Goal: Task Accomplishment & Management: Manage account settings

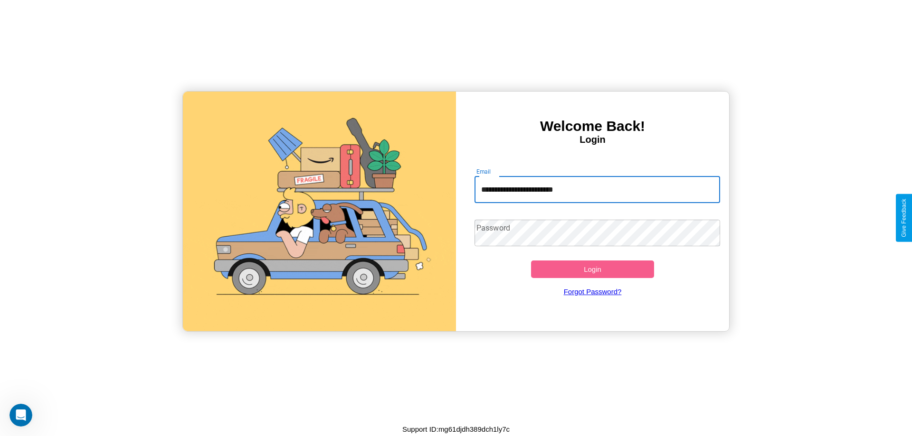
type input "**********"
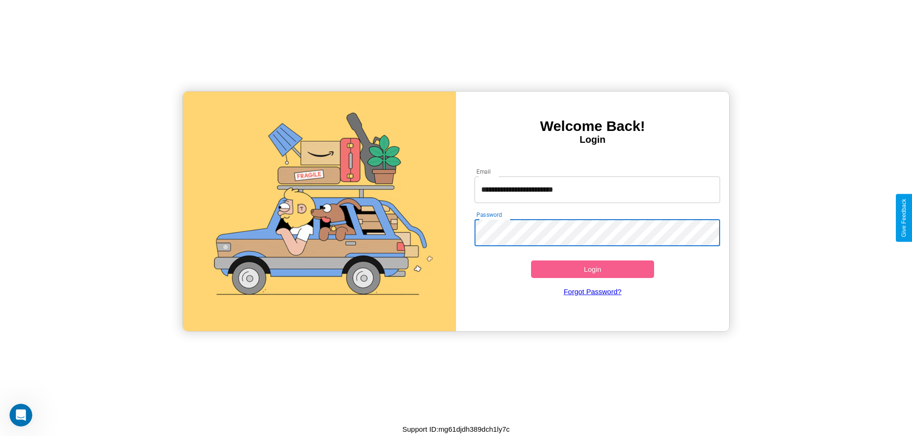
click at [592, 269] on button "Login" at bounding box center [592, 270] width 123 height 18
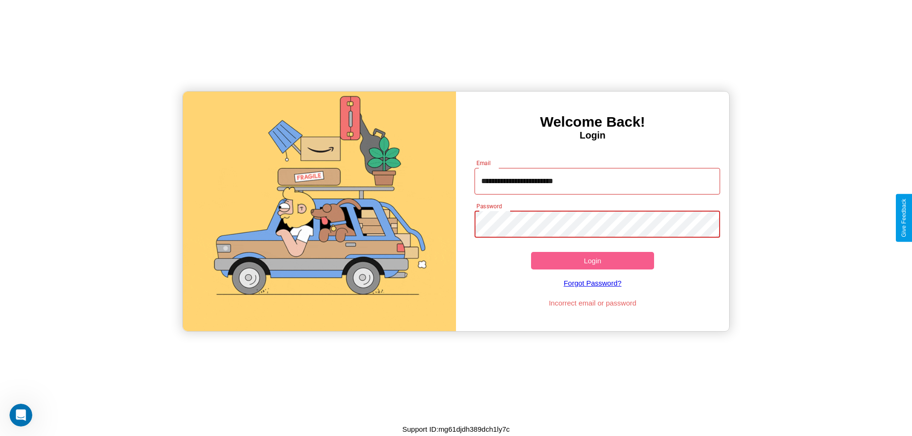
click at [592, 261] on button "Login" at bounding box center [592, 261] width 123 height 18
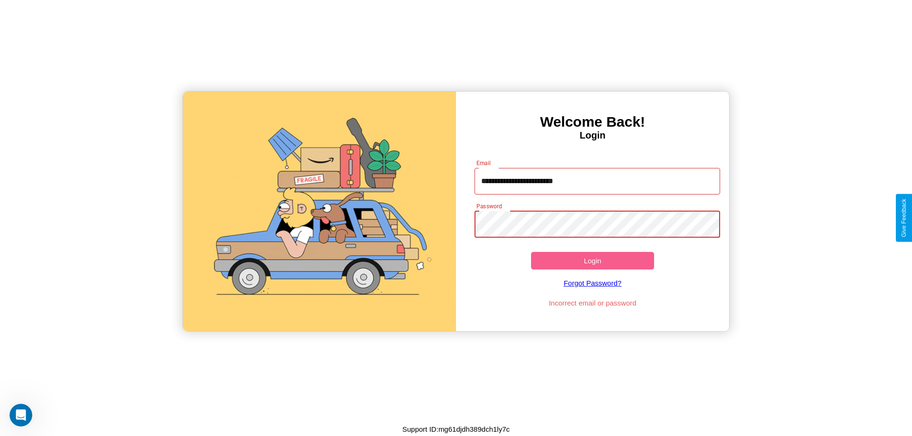
click at [592, 261] on button "Login" at bounding box center [592, 261] width 123 height 18
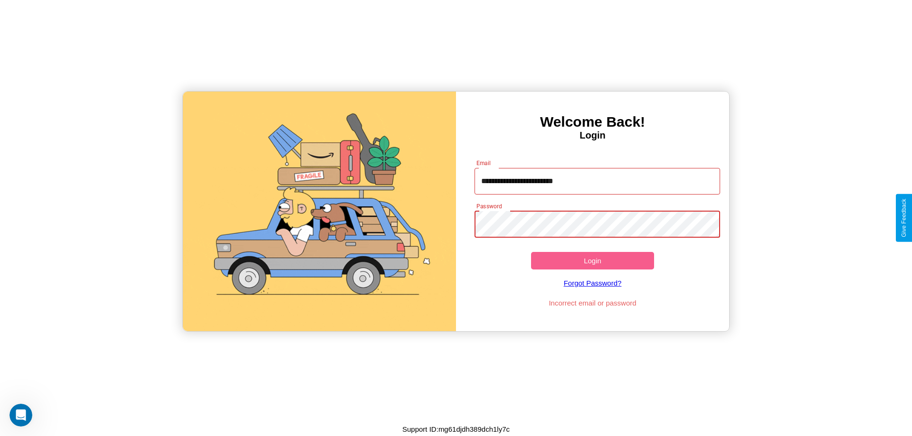
click at [592, 261] on button "Login" at bounding box center [592, 261] width 123 height 18
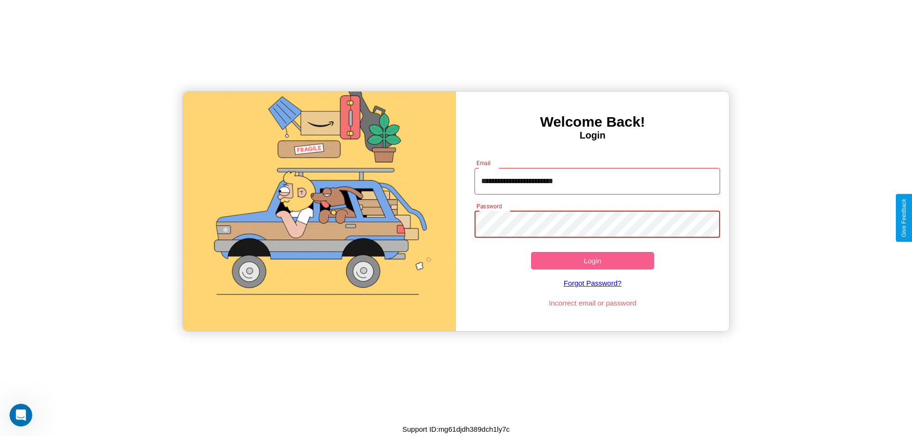
click at [592, 261] on button "Login" at bounding box center [592, 261] width 123 height 18
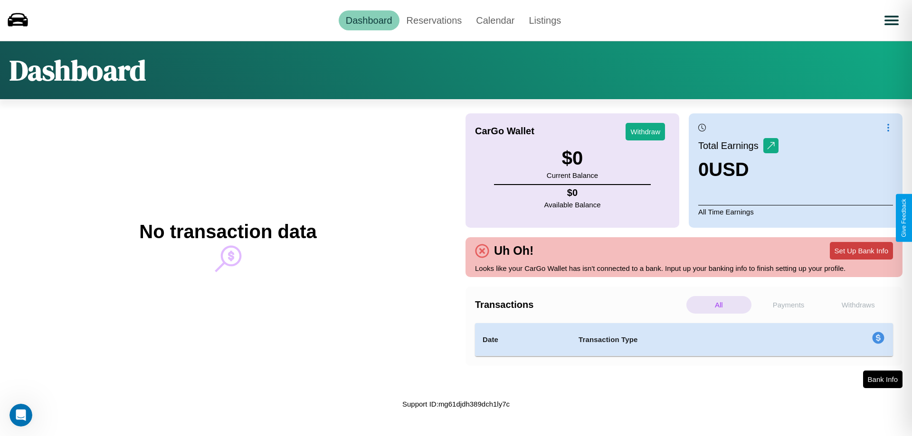
click at [861, 251] on button "Set Up Bank Info" at bounding box center [860, 251] width 63 height 18
